Goal: Information Seeking & Learning: Learn about a topic

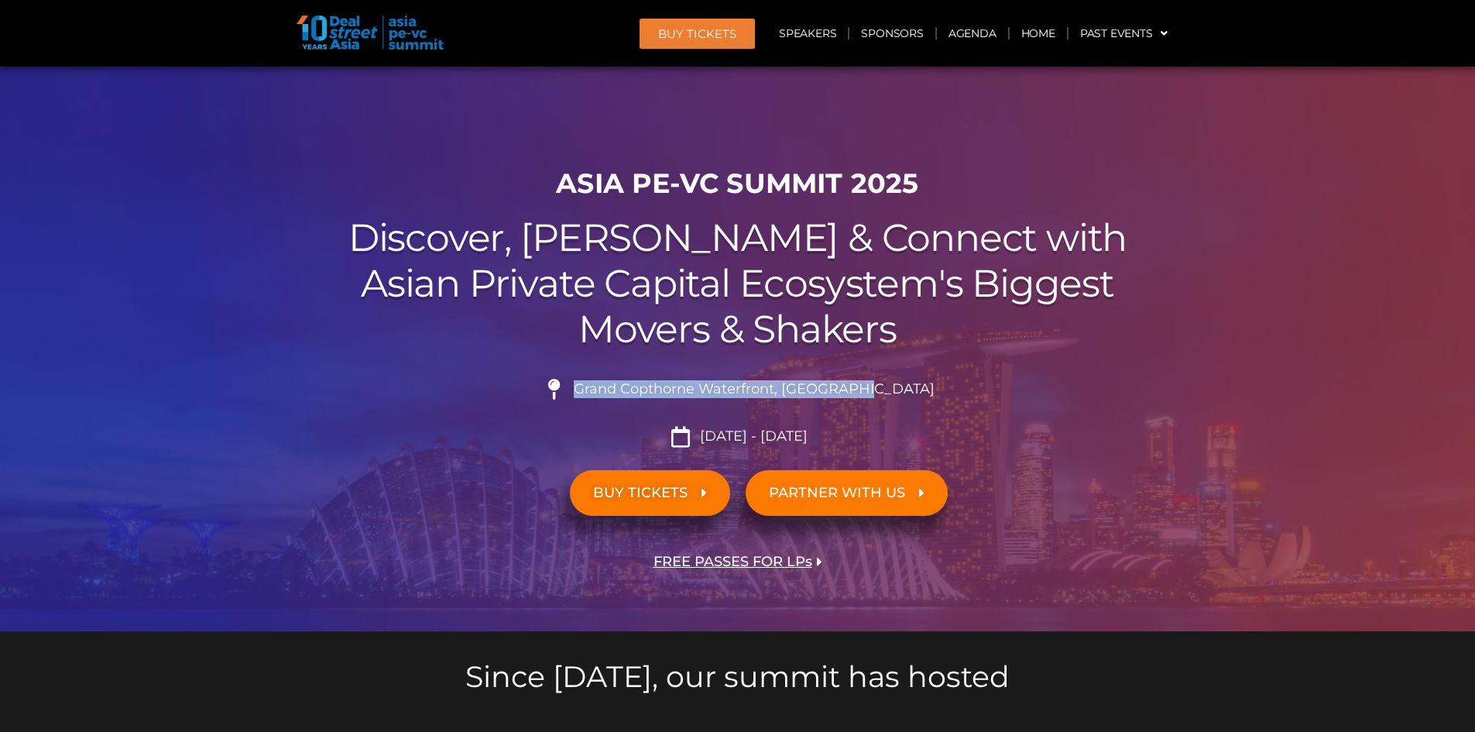
drag, startPoint x: 615, startPoint y: 388, endPoint x: 915, endPoint y: 386, distance: 299.6
click at [915, 386] on li "Grand Copthorne Waterfront, [GEOGRAPHIC_DATA]​" at bounding box center [737, 396] width 867 height 34
copy span "Grand Copthorne Waterfront, [GEOGRAPHIC_DATA]​"
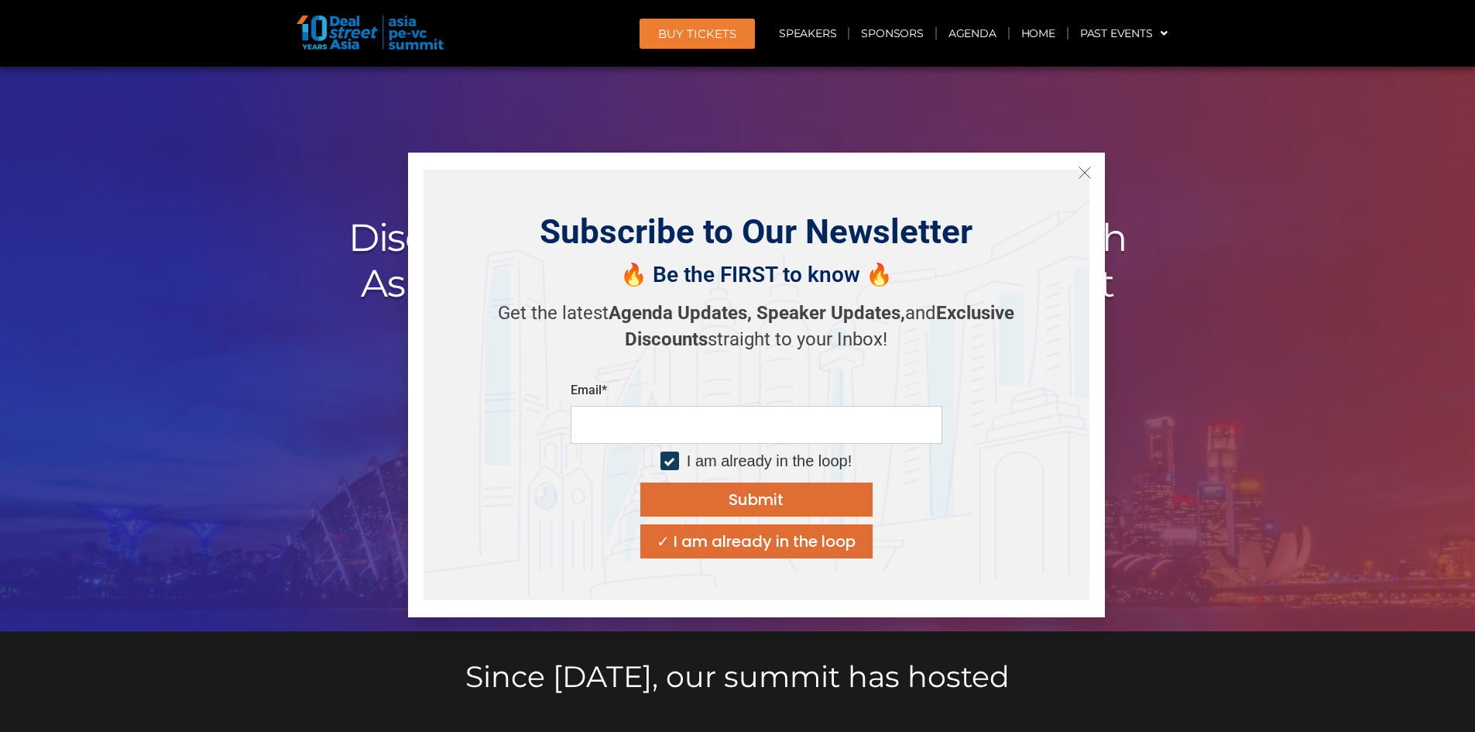
click at [1080, 173] on icon "Close" at bounding box center [1085, 173] width 14 height 14
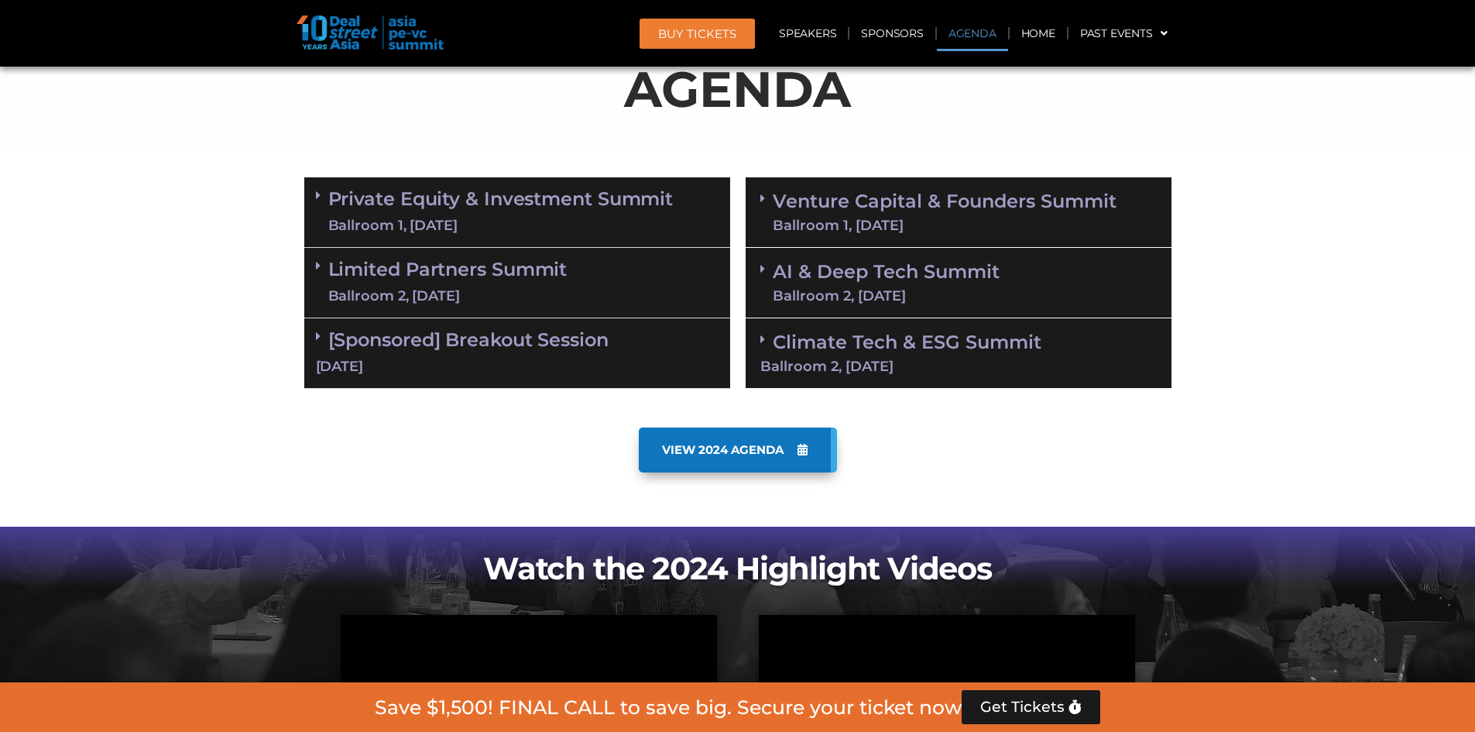
scroll to position [852, 0]
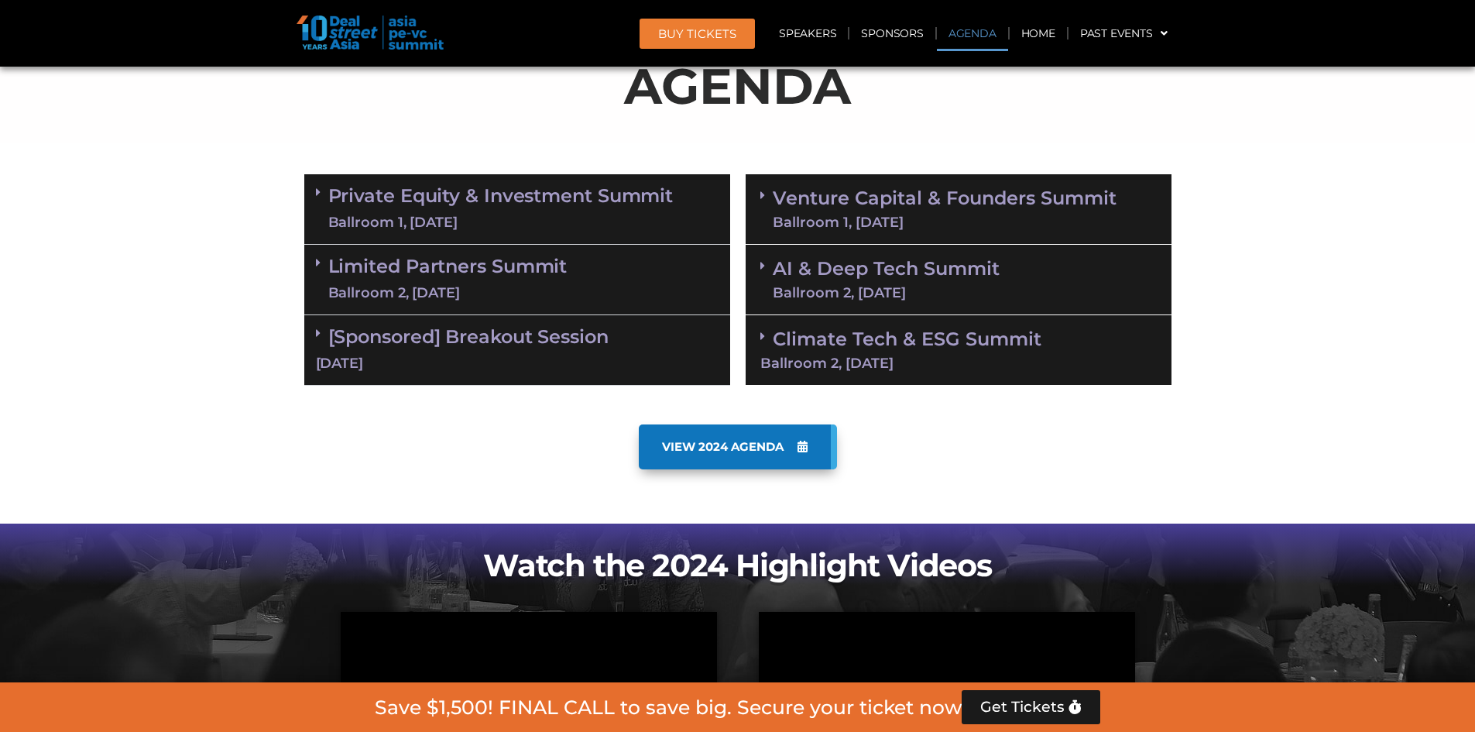
click at [763, 261] on icon at bounding box center [762, 265] width 5 height 12
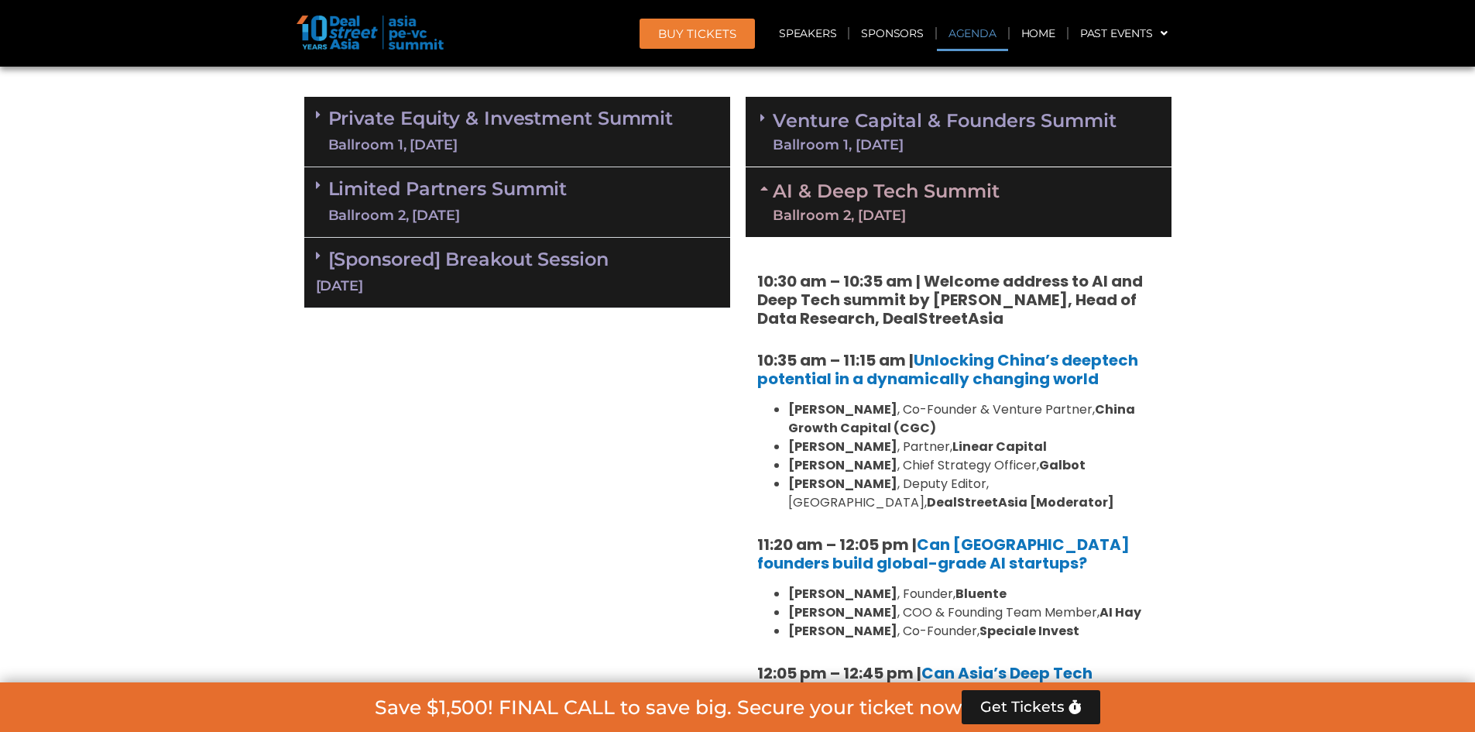
scroll to position [774, 0]
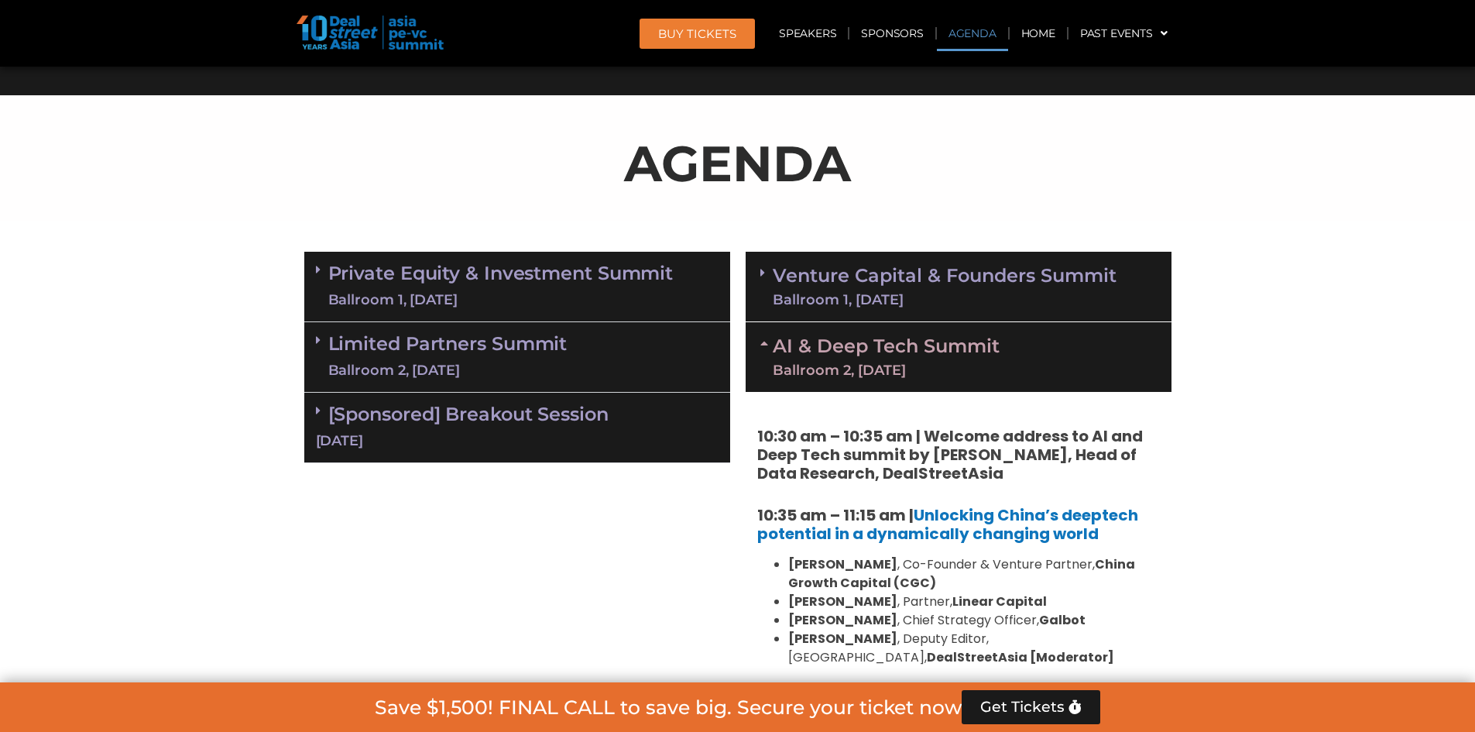
click at [321, 266] on span at bounding box center [322, 269] width 12 height 13
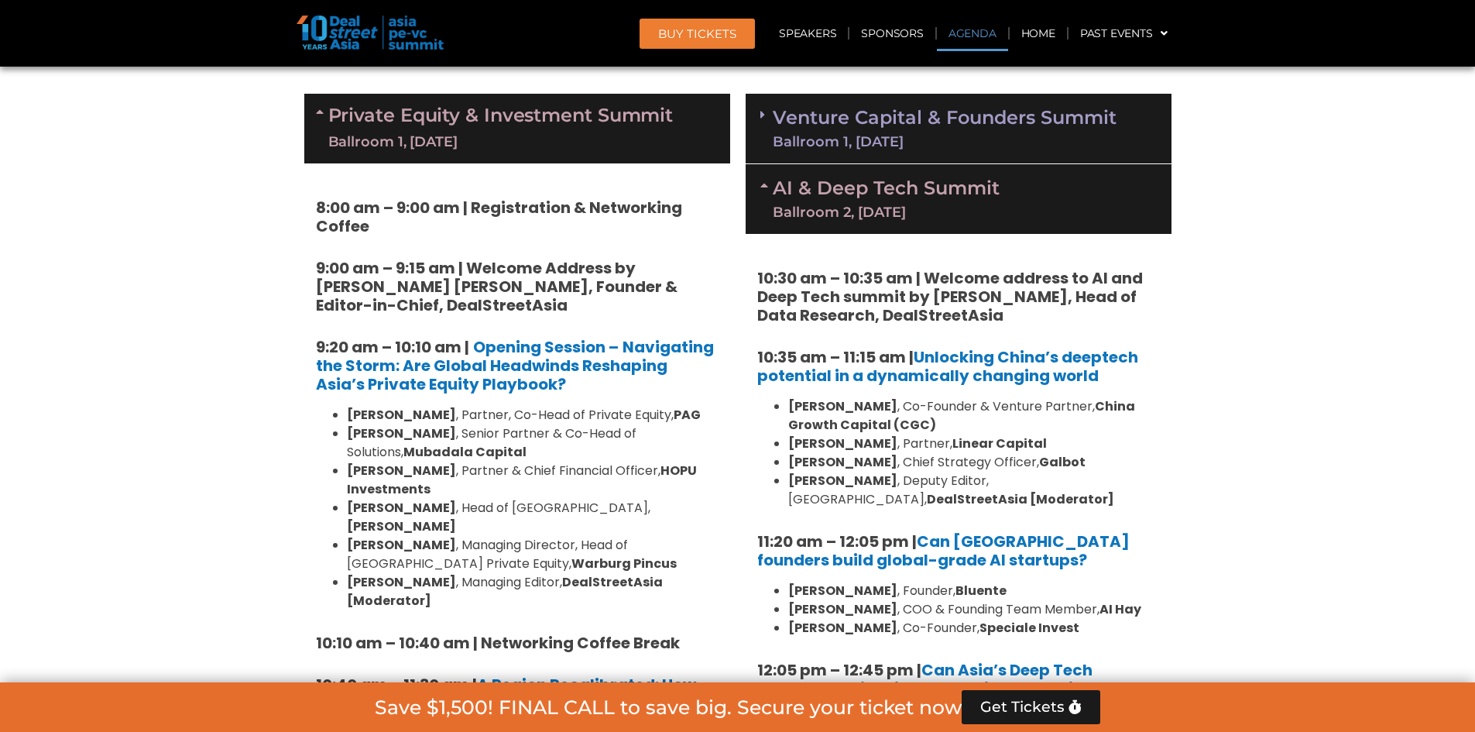
scroll to position [929, 0]
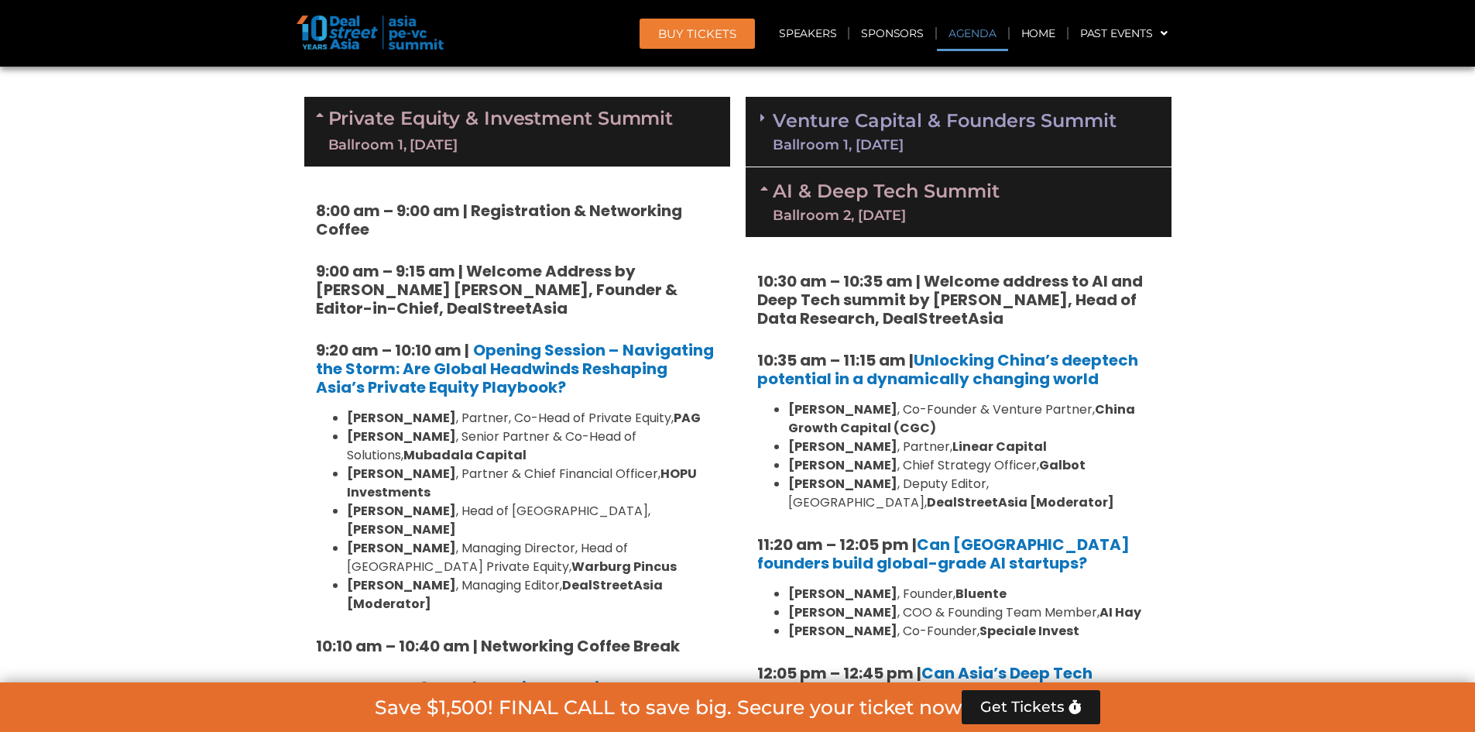
click at [317, 129] on span at bounding box center [322, 131] width 12 height 46
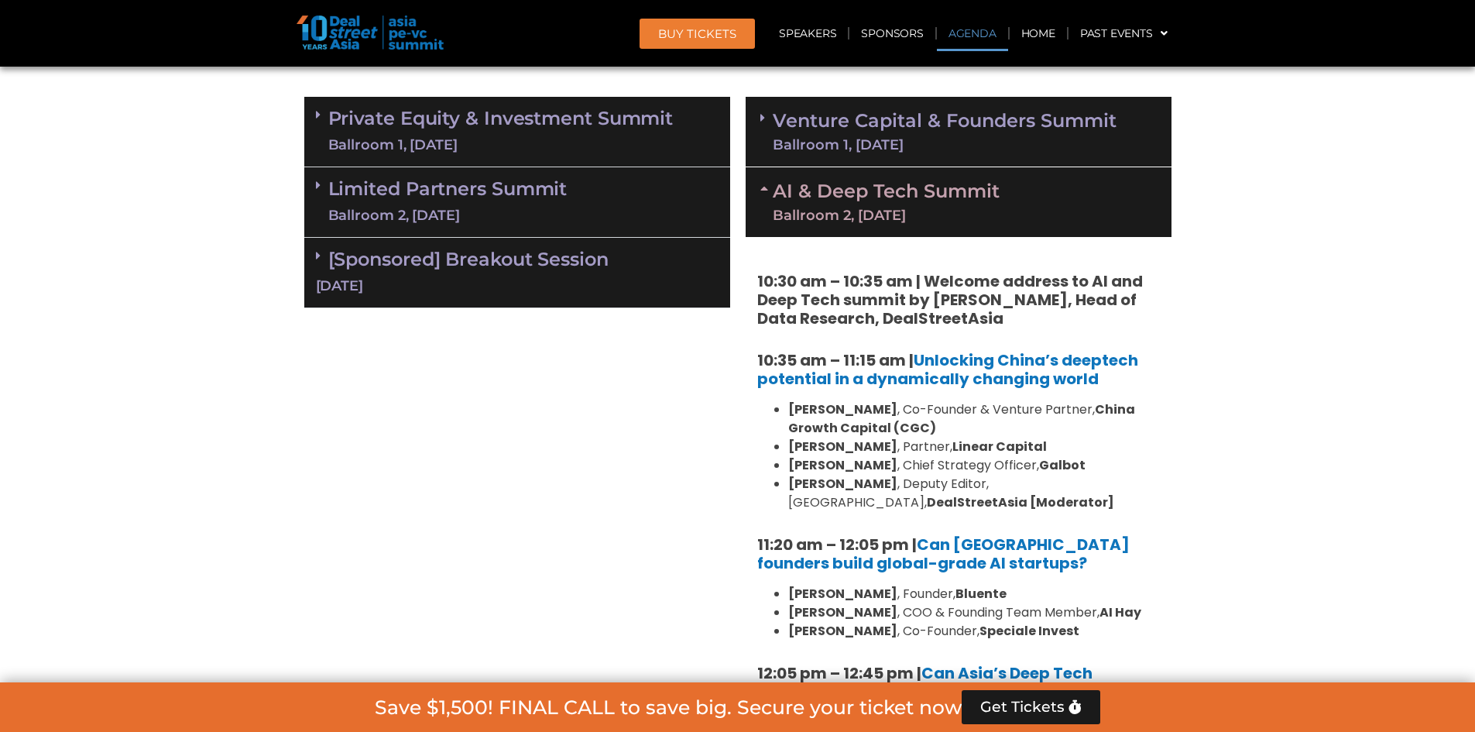
click at [345, 207] on div "Ballroom 2, [DATE]" at bounding box center [447, 215] width 239 height 19
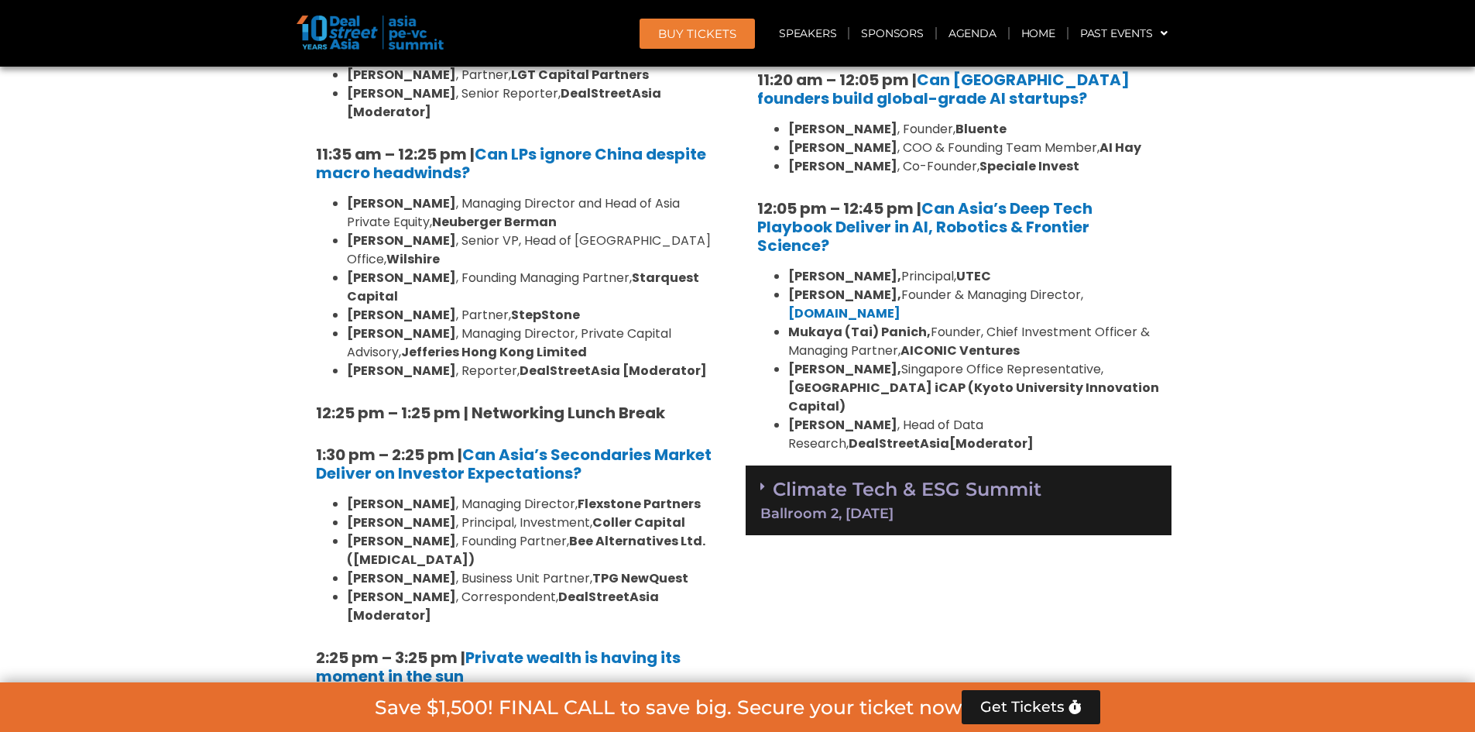
scroll to position [774, 0]
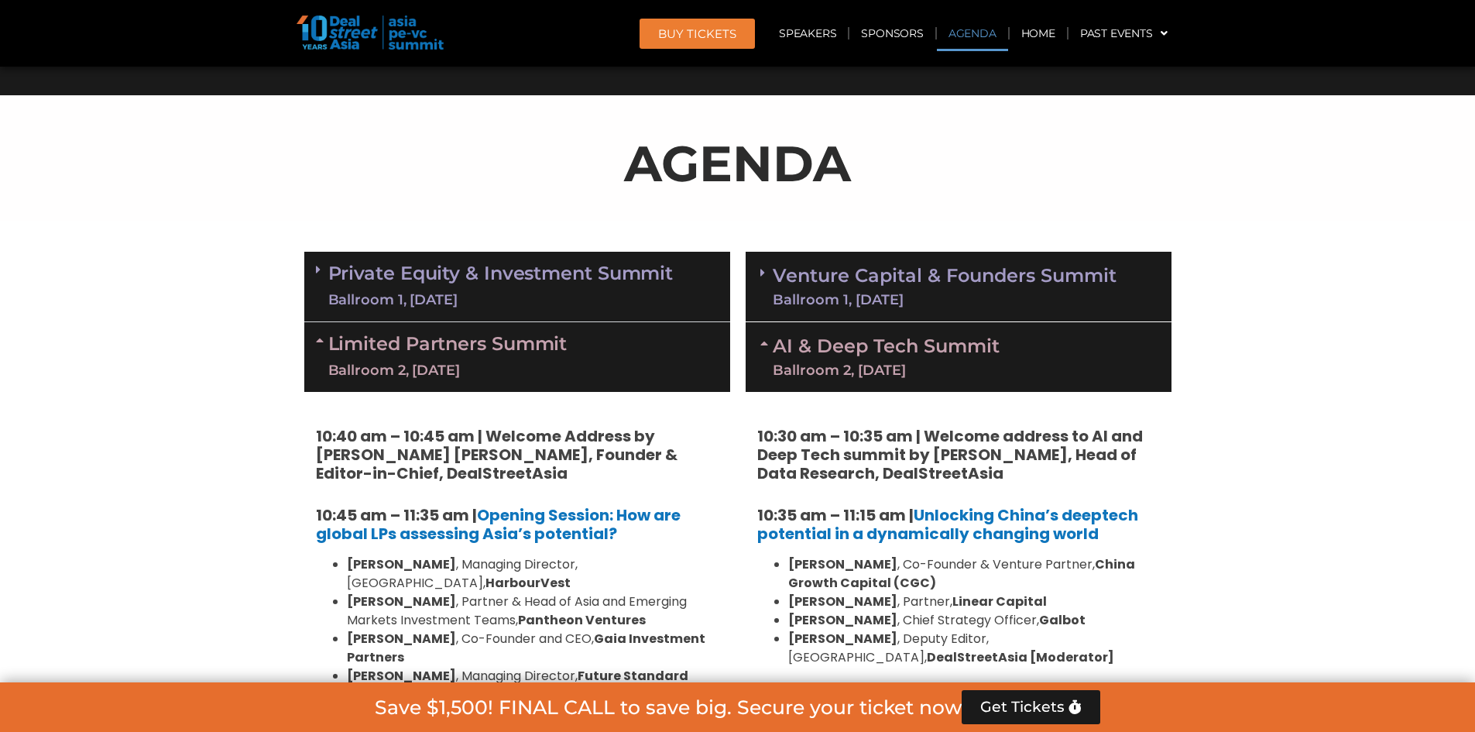
click at [331, 351] on link "Limited Partners [GEOGRAPHIC_DATA] 2, [DATE]" at bounding box center [447, 357] width 239 height 46
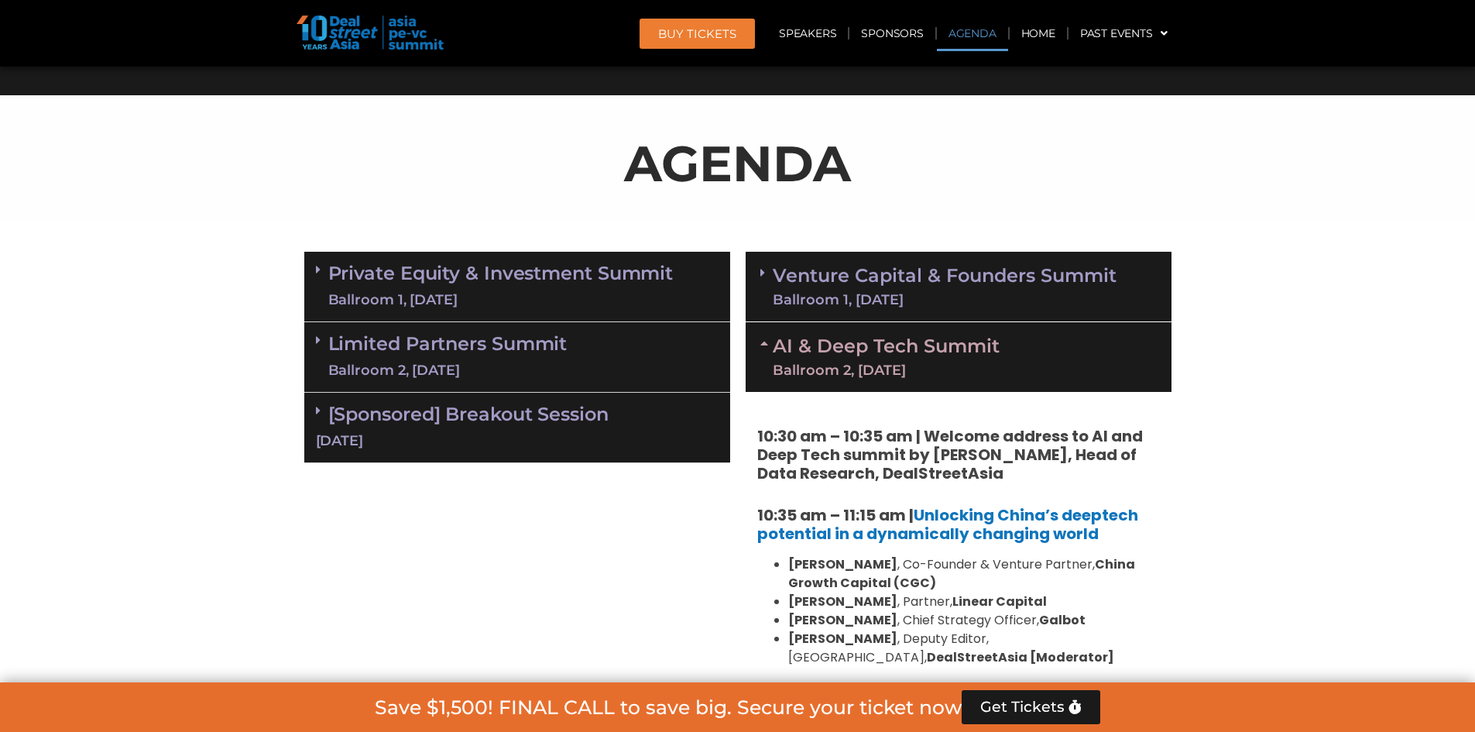
click at [326, 408] on span at bounding box center [322, 410] width 12 height 13
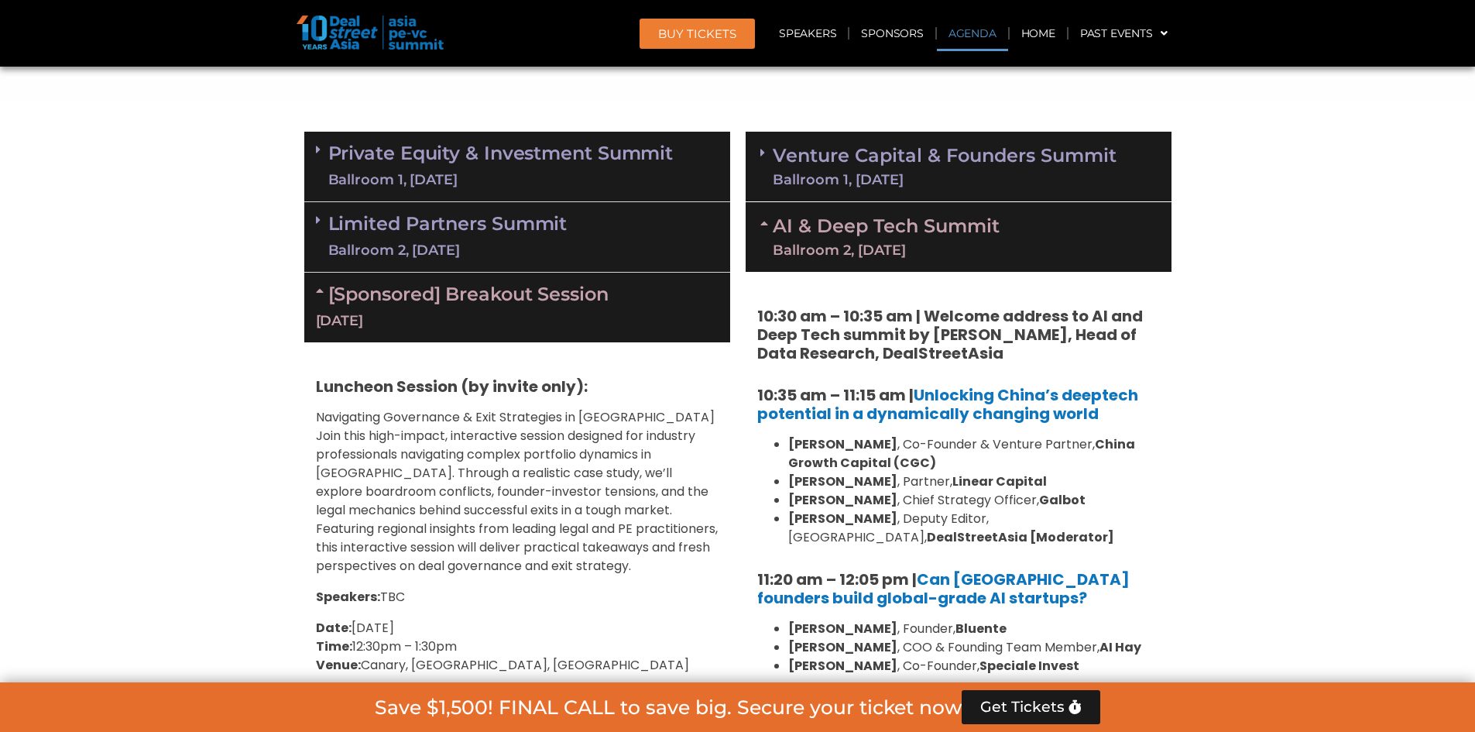
scroll to position [852, 0]
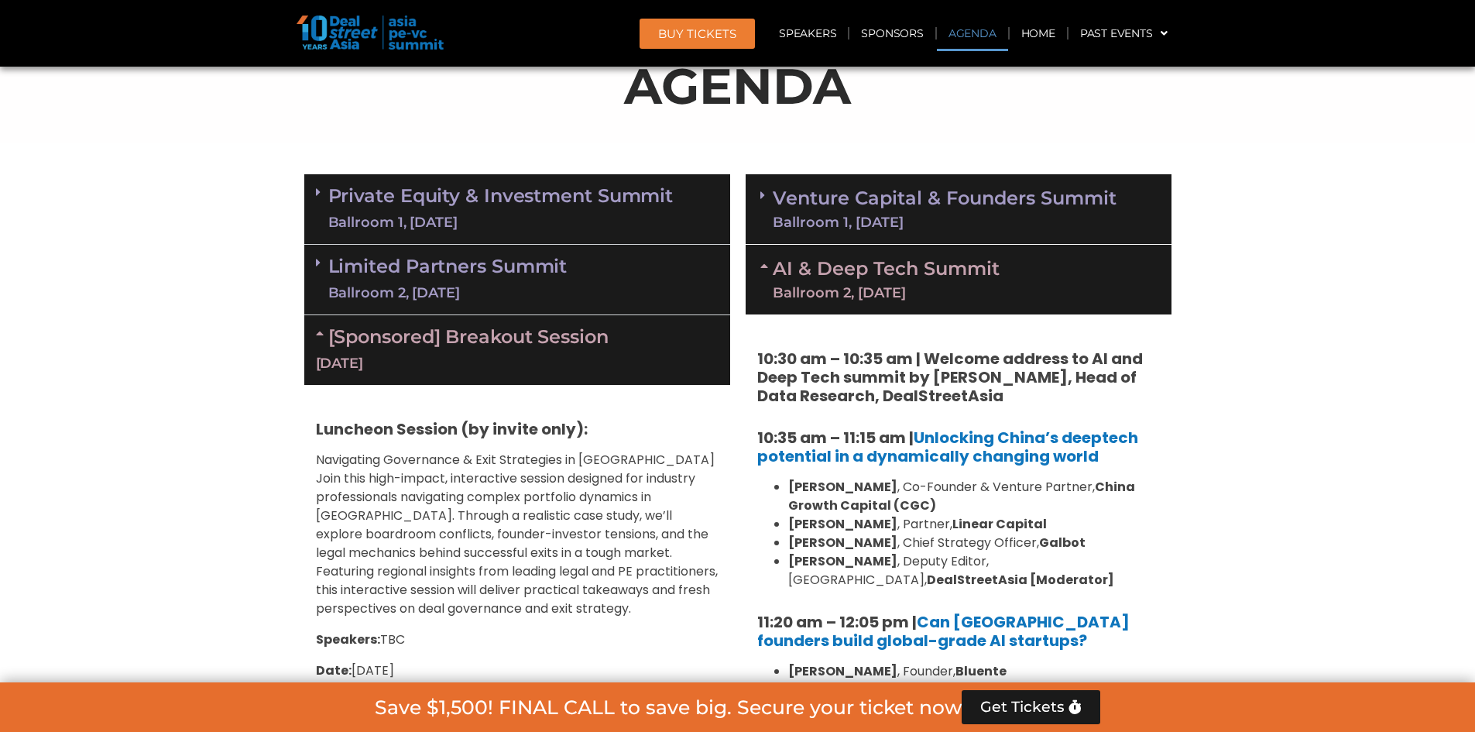
click at [826, 298] on div "Ballroom 2, [DATE]" at bounding box center [886, 293] width 227 height 14
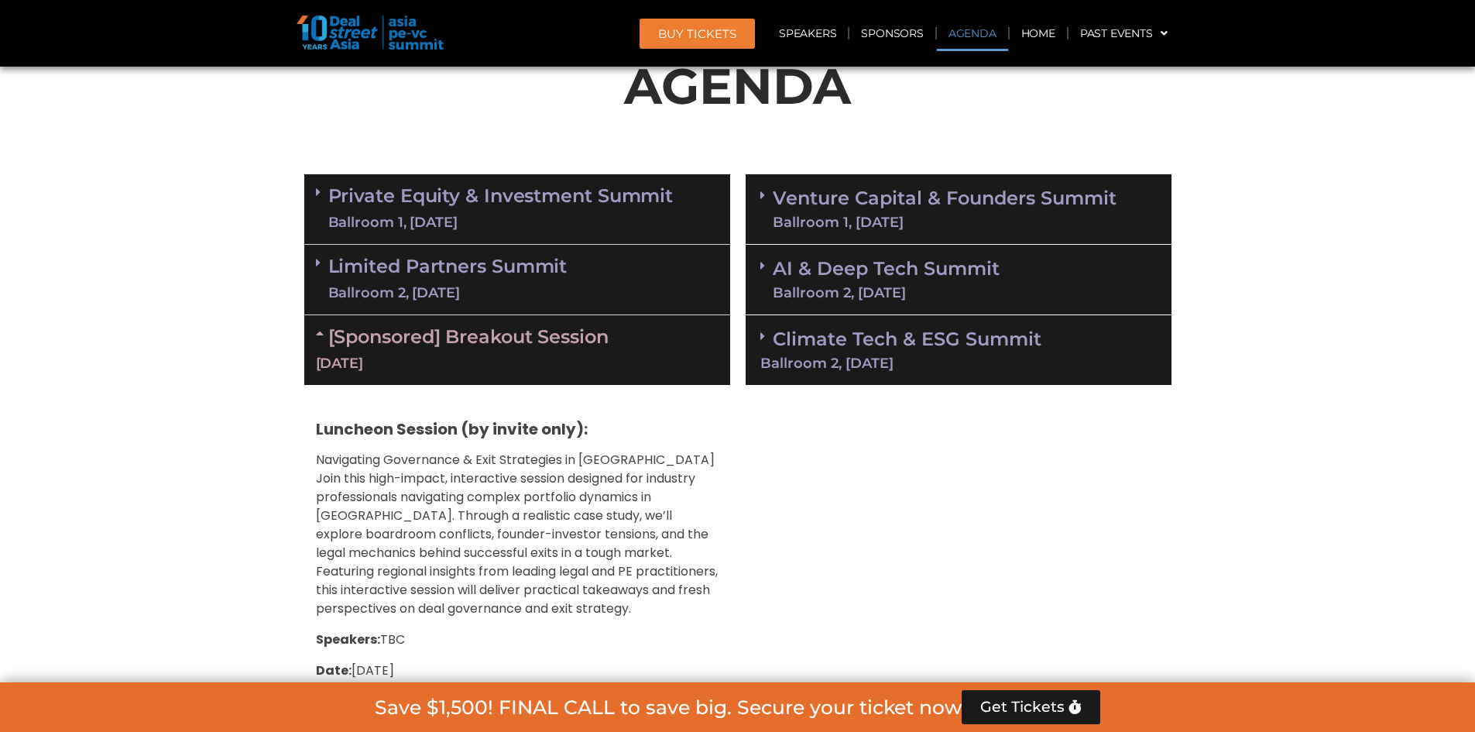
click at [355, 341] on link "[Sponsored] Breakout Session [DATE]" at bounding box center [517, 349] width 403 height 48
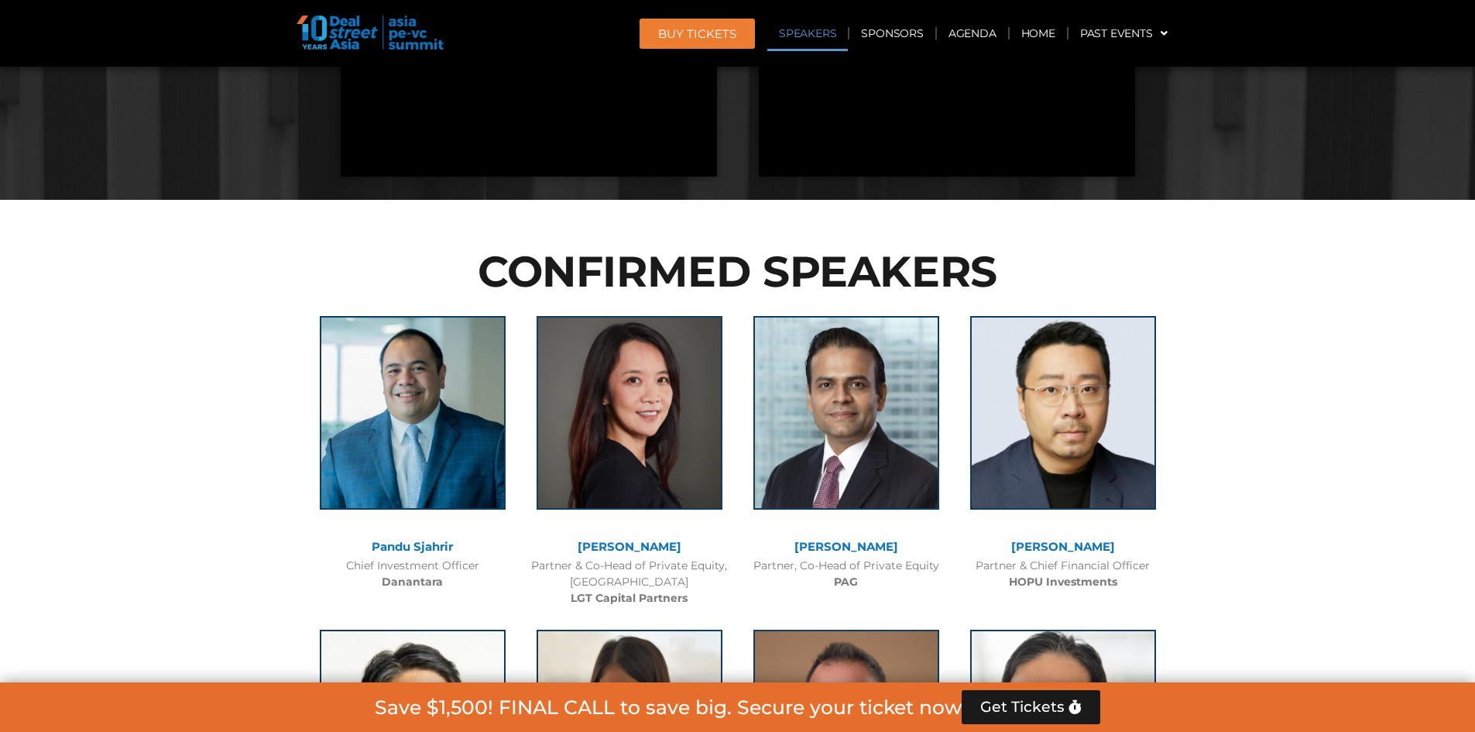
scroll to position [1471, 0]
